Goal: Task Accomplishment & Management: Manage account settings

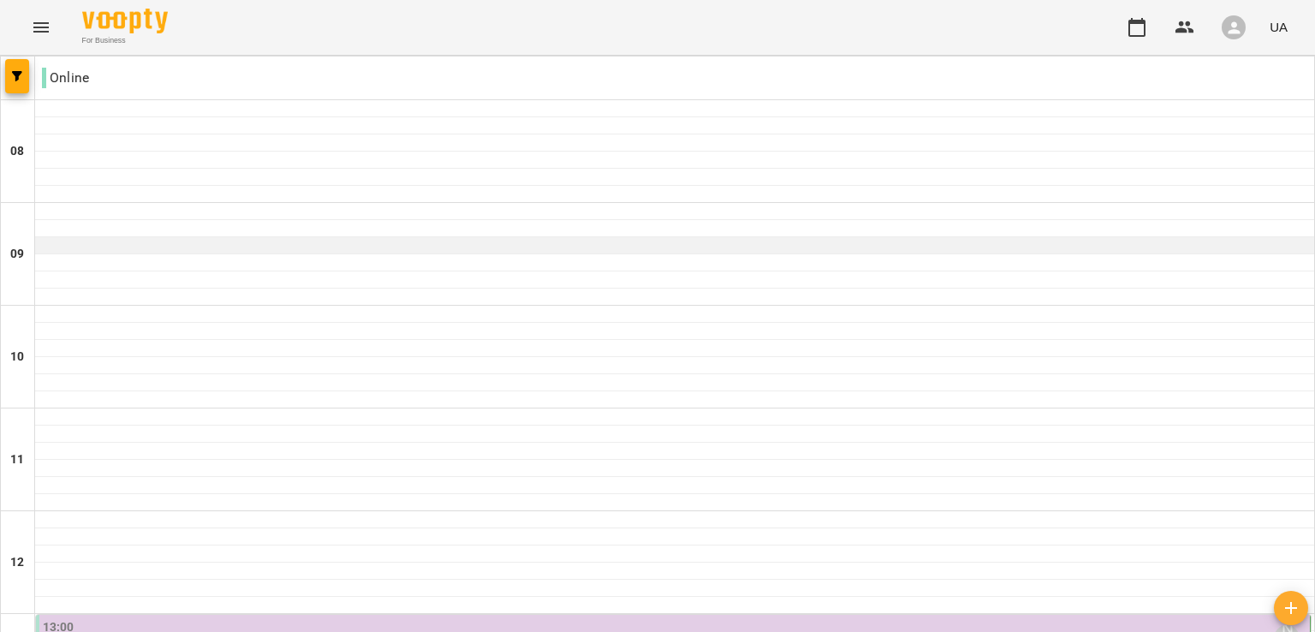
scroll to position [236, 0]
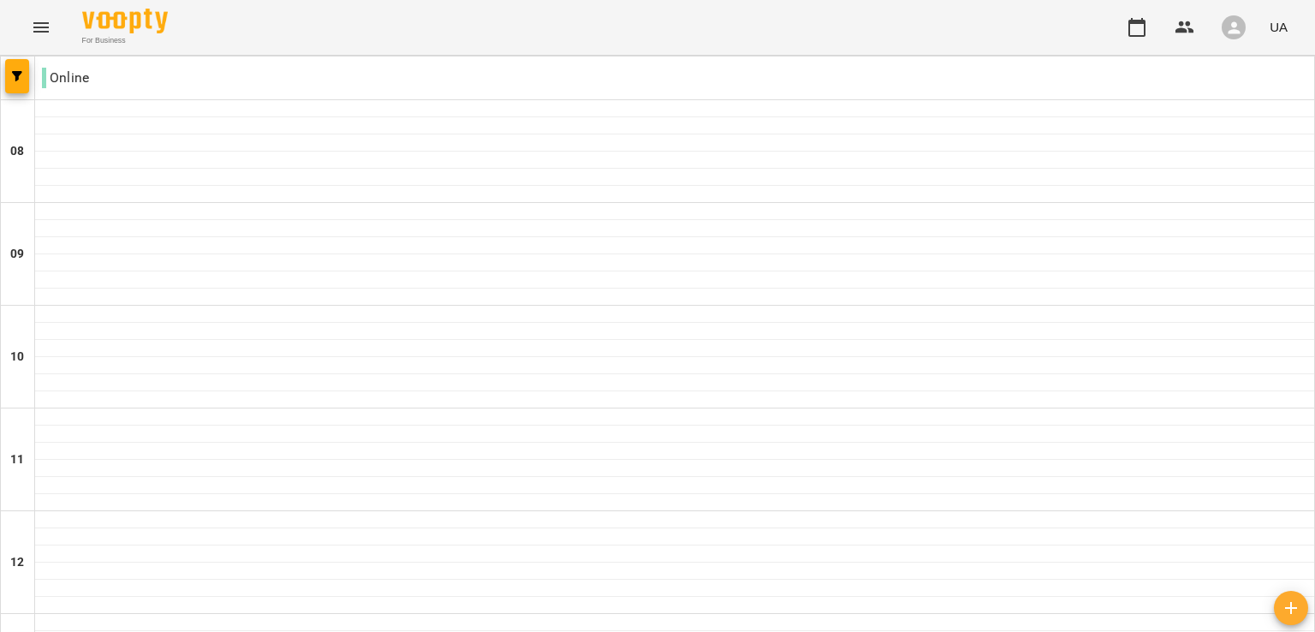
scroll to position [674, 0]
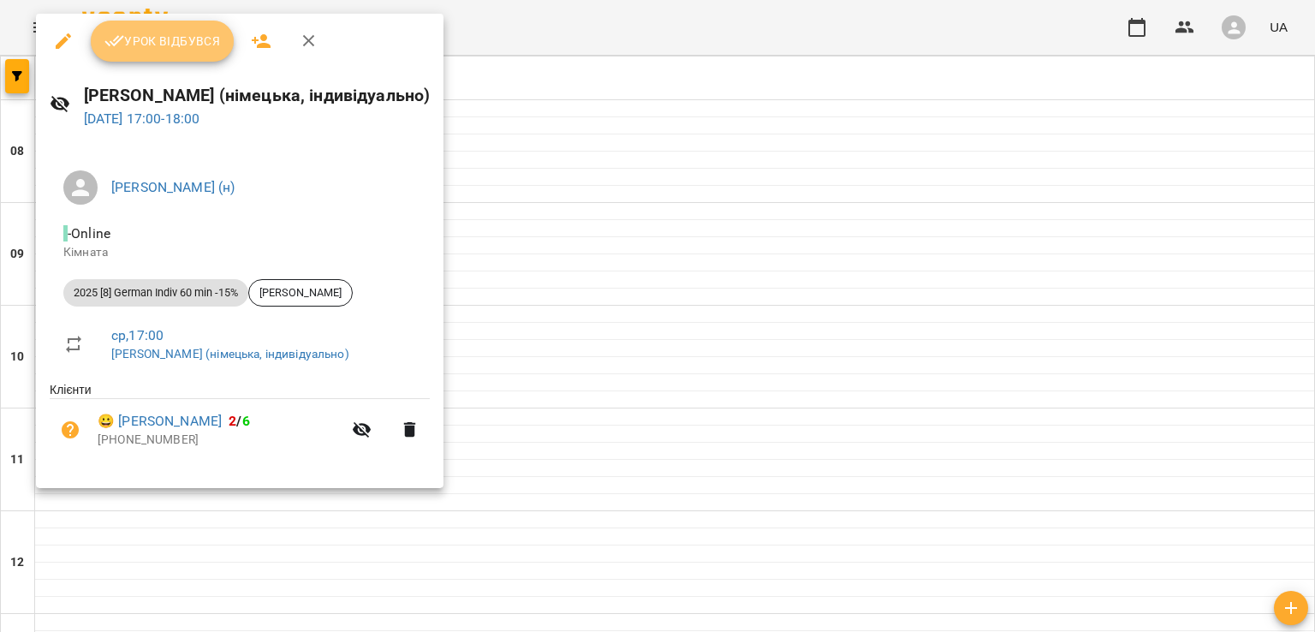
click at [135, 57] on button "Урок відбувся" at bounding box center [163, 41] width 144 height 41
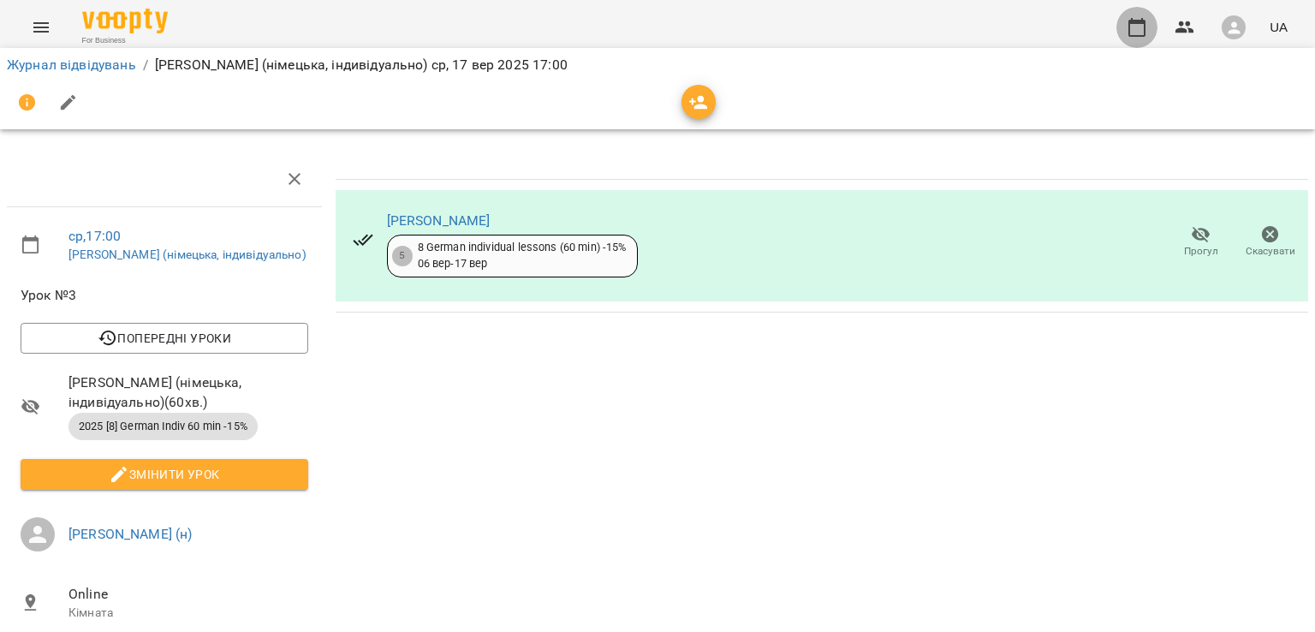
click at [1141, 36] on icon "button" at bounding box center [1137, 27] width 17 height 19
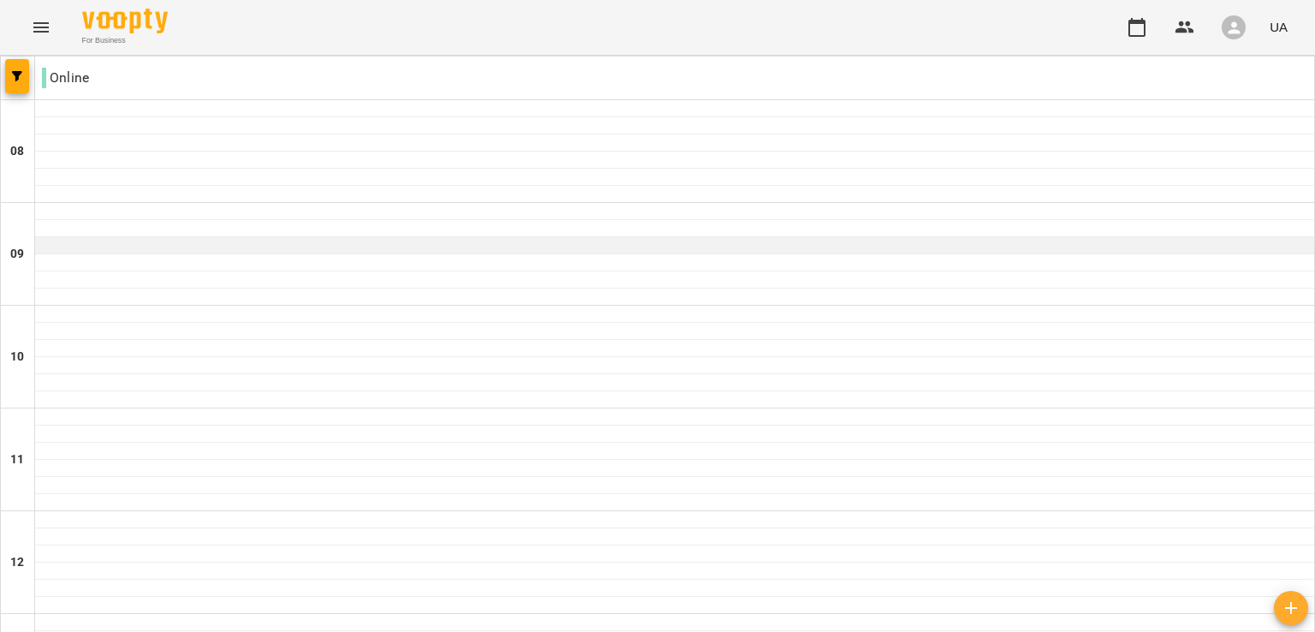
scroll to position [890, 0]
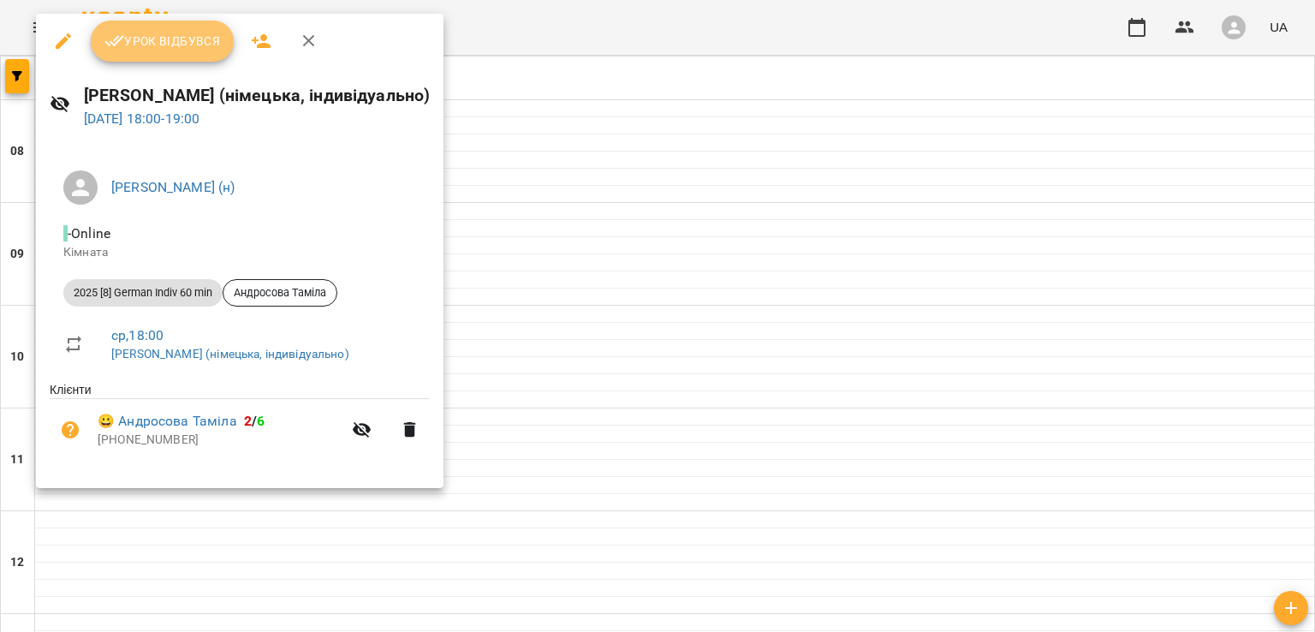
click at [158, 45] on span "Урок відбувся" at bounding box center [162, 41] width 116 height 21
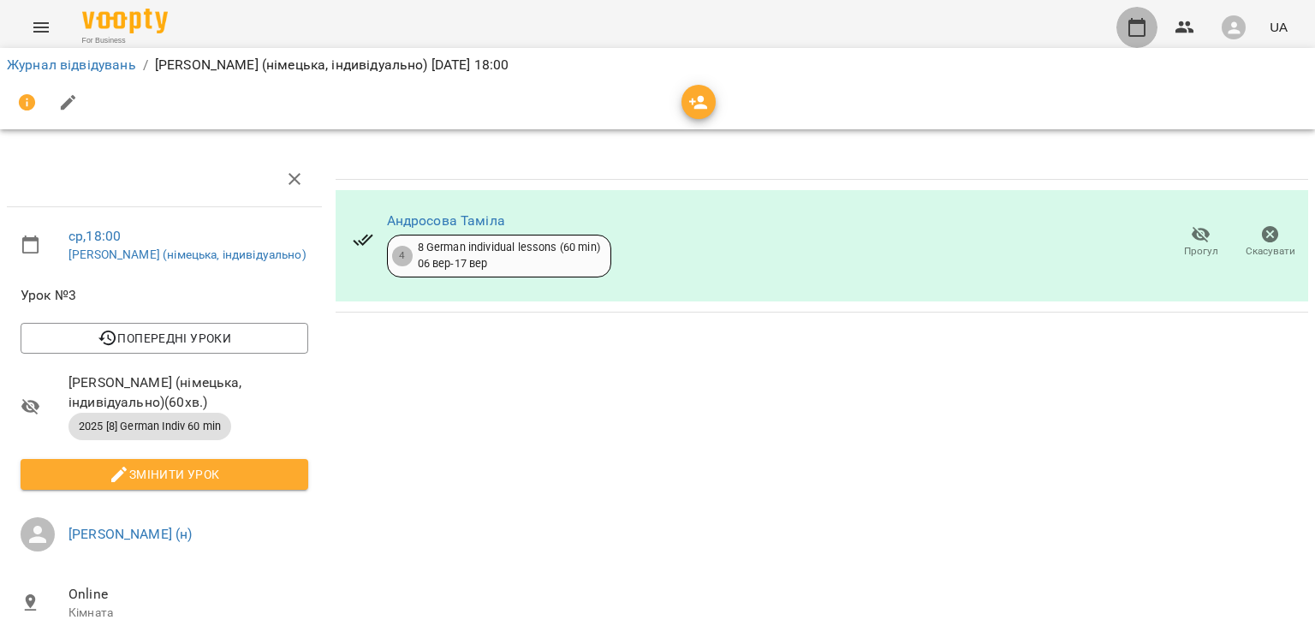
click at [1135, 25] on icon "button" at bounding box center [1137, 27] width 21 height 21
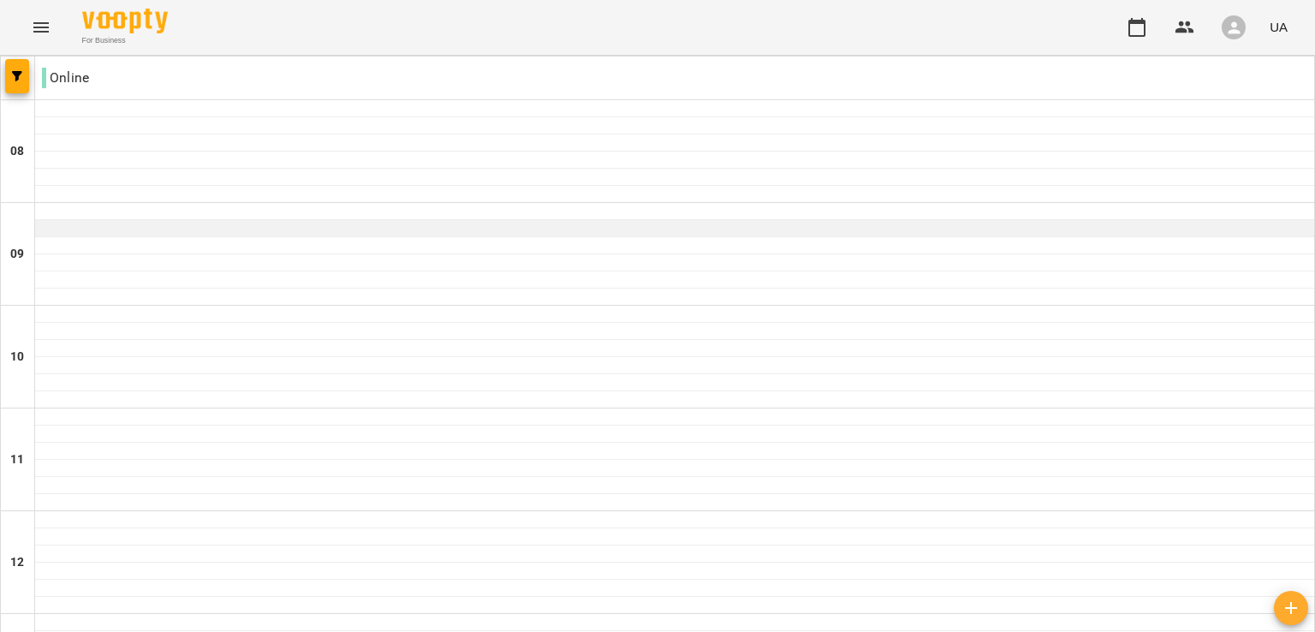
scroll to position [849, 0]
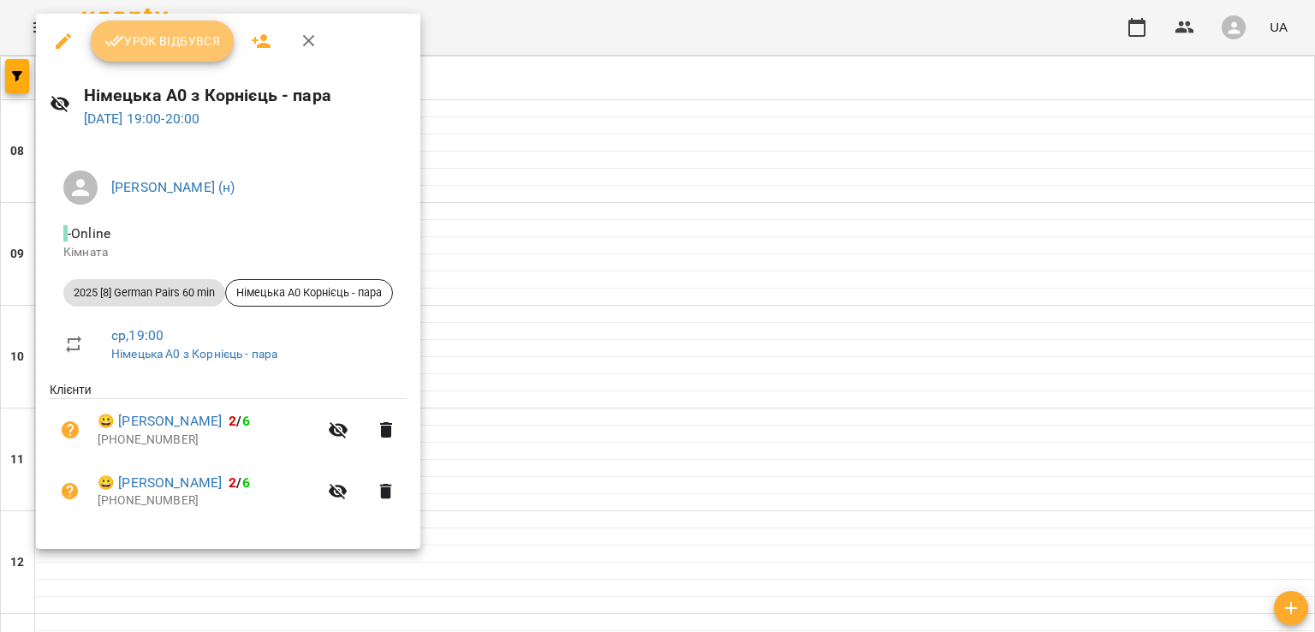
click at [167, 44] on span "Урок відбувся" at bounding box center [162, 41] width 116 height 21
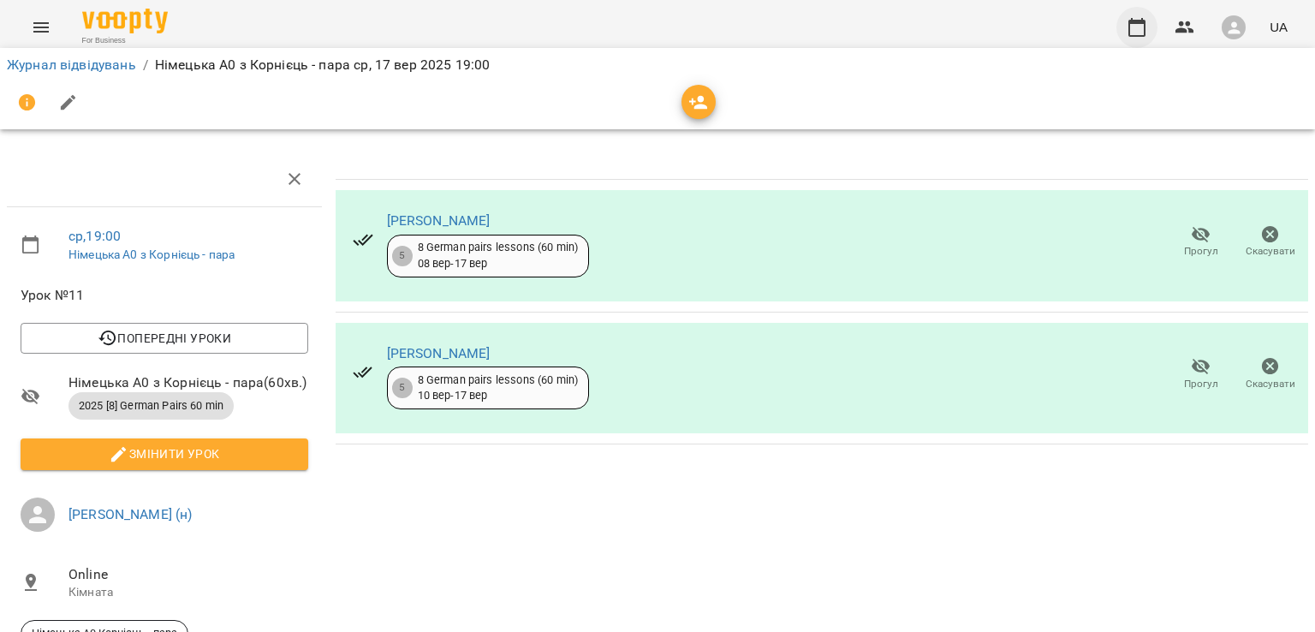
click at [1137, 15] on button "button" at bounding box center [1137, 27] width 41 height 41
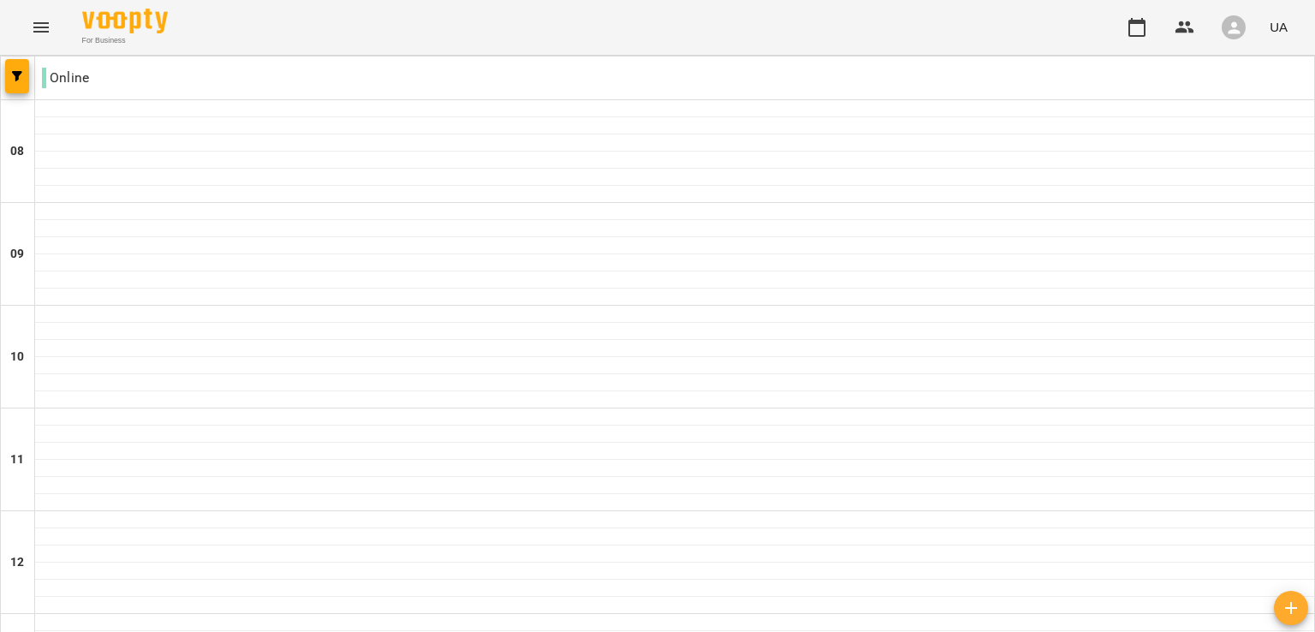
scroll to position [634, 0]
